Goal: Register for event/course

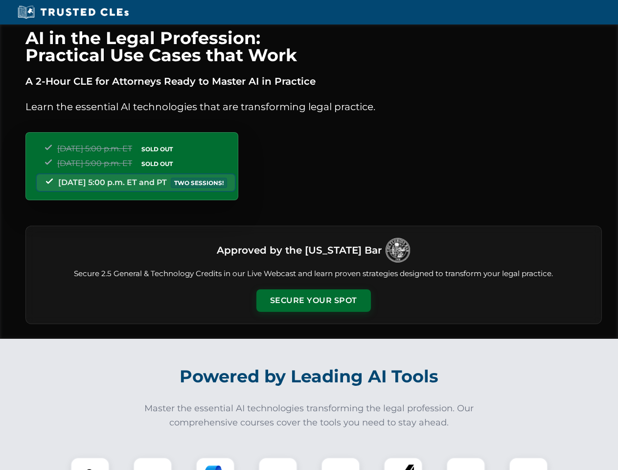
click at [313, 300] on button "Secure Your Spot" at bounding box center [313, 300] width 114 height 23
click at [90, 463] on img at bounding box center [90, 476] width 28 height 28
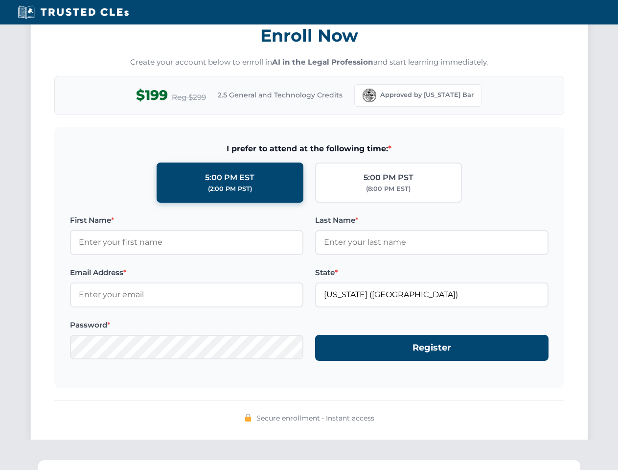
scroll to position [960, 0]
